Goal: Task Accomplishment & Management: Complete application form

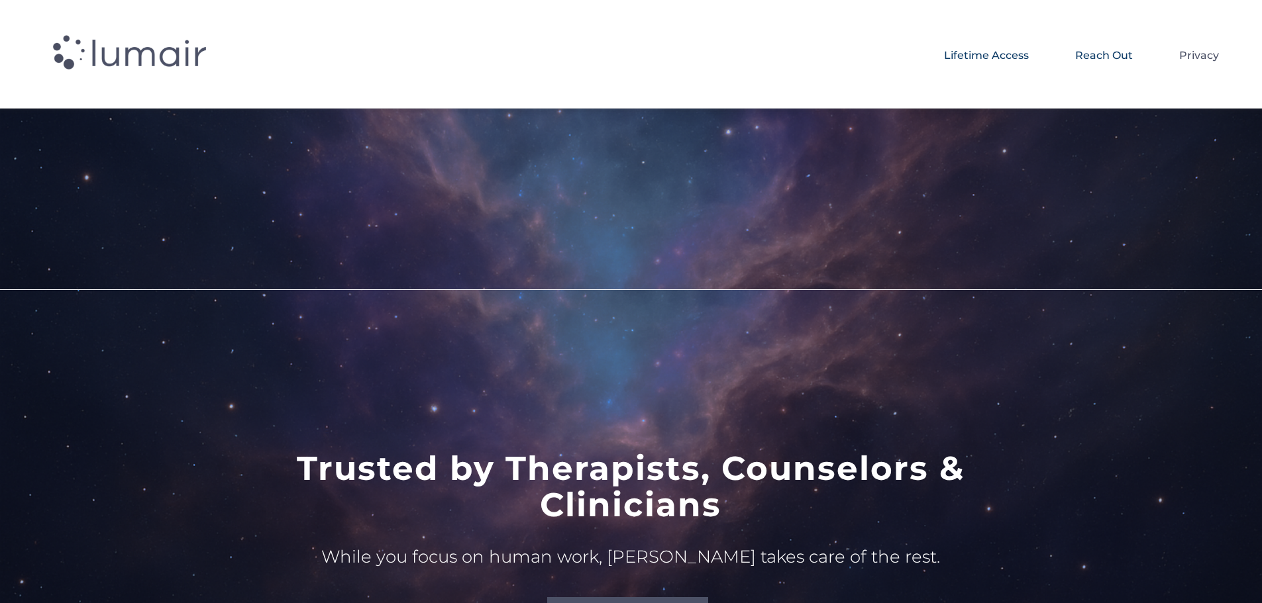
click at [1111, 53] on span "Reach Out" at bounding box center [1104, 55] width 58 height 23
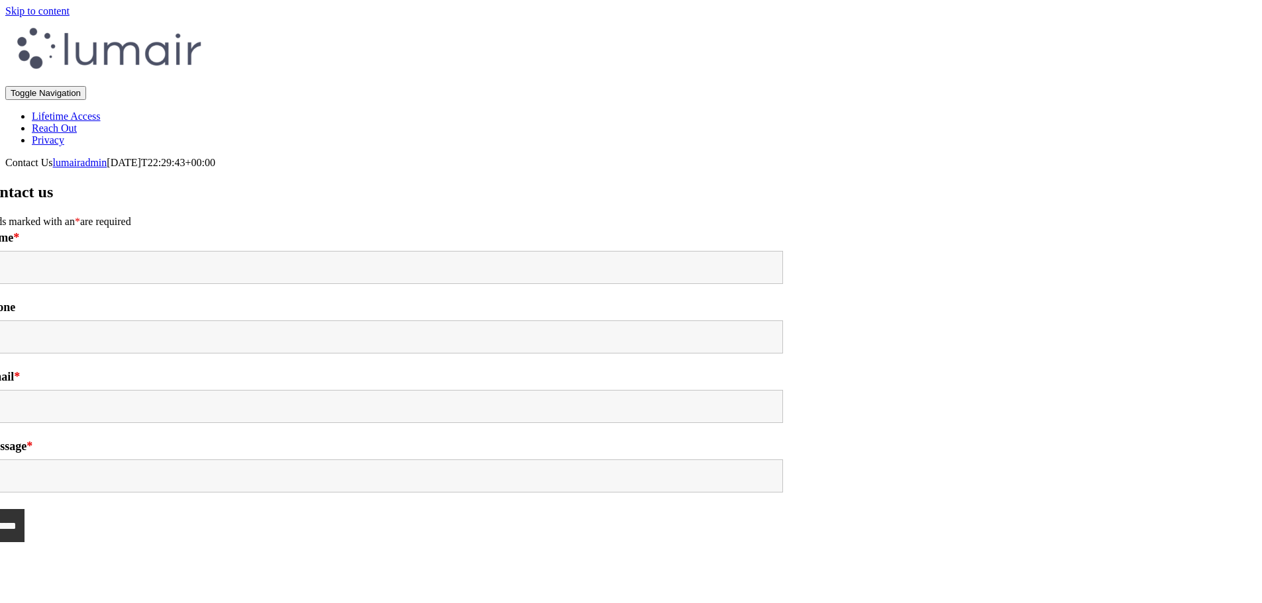
click at [101, 111] on span "Lifetime Access" at bounding box center [66, 116] width 69 height 11
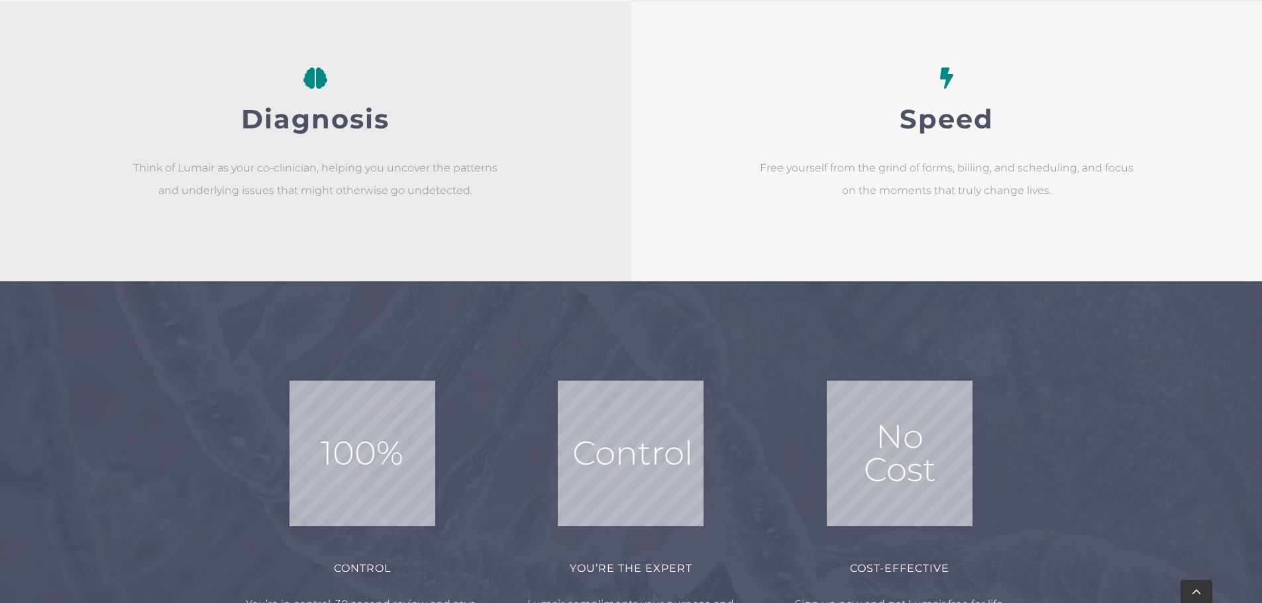
scroll to position [1515, 0]
